Goal: Task Accomplishment & Management: Manage account settings

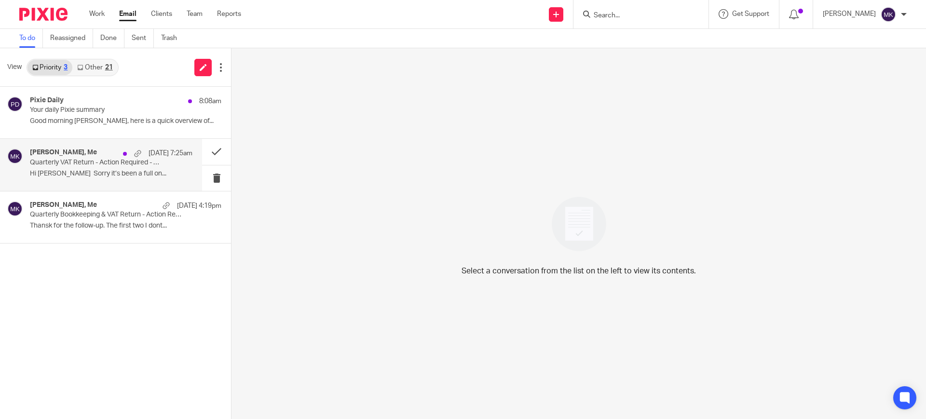
click at [117, 176] on p "Hi Moiz Sorry it’s been a full on..." at bounding box center [111, 174] width 163 height 8
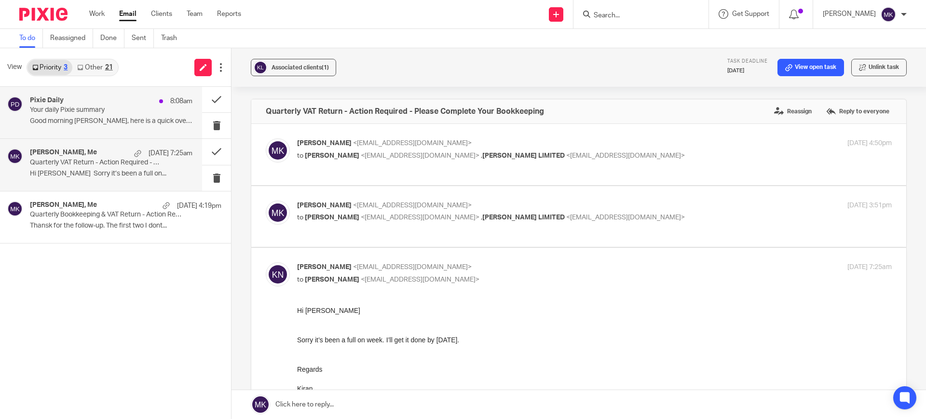
click at [113, 136] on div "Pixie Daily 8:08am Your daily Pixie summary Good morning Moiz, here is a quick …" at bounding box center [101, 113] width 202 height 52
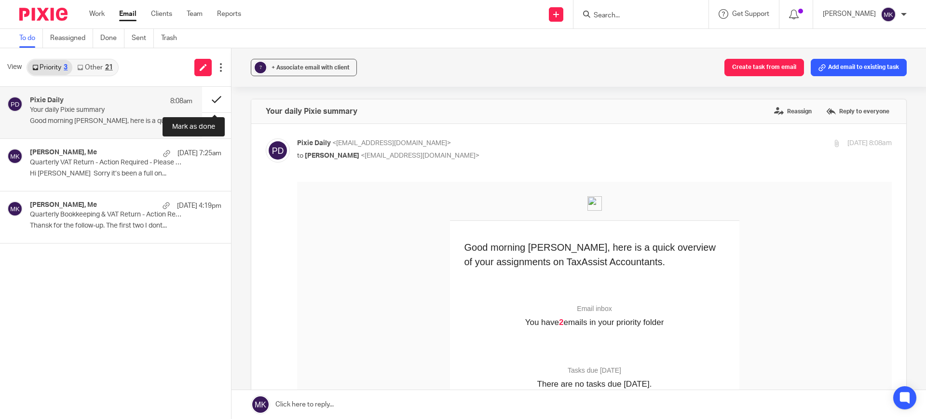
click at [212, 98] on button at bounding box center [216, 100] width 29 height 26
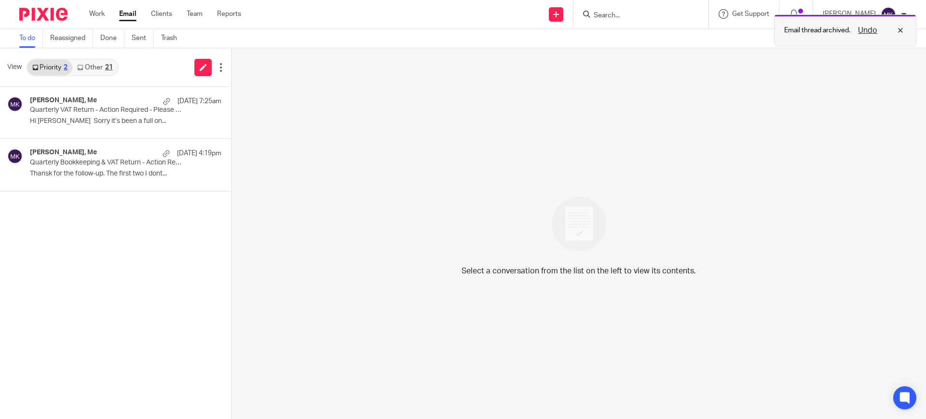
click at [902, 32] on div "Undo" at bounding box center [879, 31] width 56 height 12
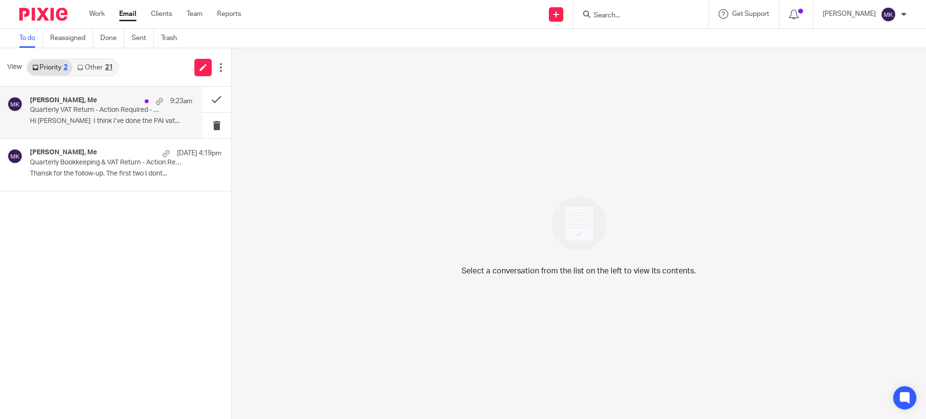
click at [105, 126] on div "Kiran Nagra, Me 9:23am Quarterly VAT Return - Action Required - Please Complete…" at bounding box center [111, 113] width 163 height 32
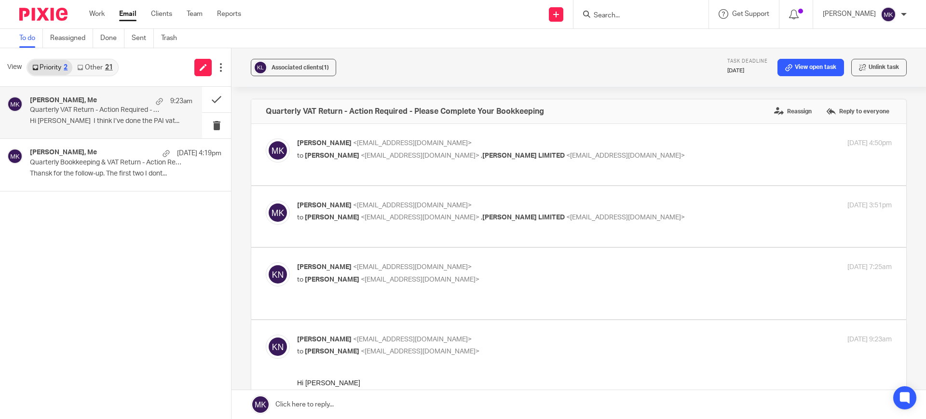
scroll to position [60, 0]
